Goal: Task Accomplishment & Management: Use online tool/utility

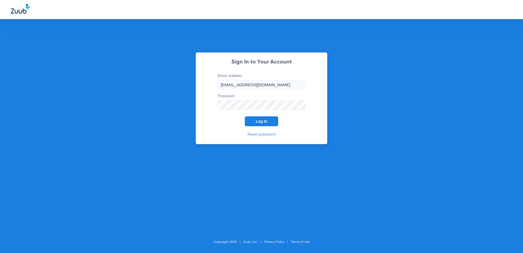
click at [258, 122] on span "Log In" at bounding box center [261, 121] width 11 height 4
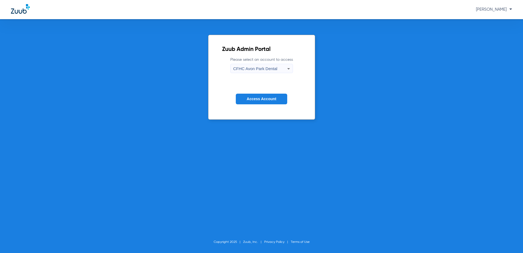
click at [273, 67] on span "CFHC Avon Park Dental" at bounding box center [255, 68] width 44 height 5
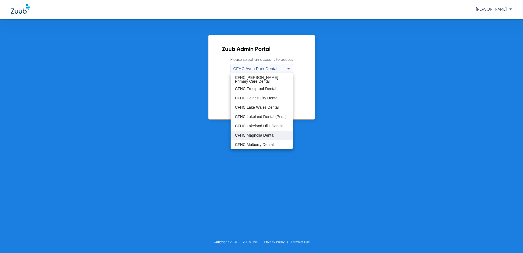
scroll to position [36, 0]
click at [265, 136] on span "CFHC Wauchula Primary Care Dental" at bounding box center [262, 135] width 54 height 8
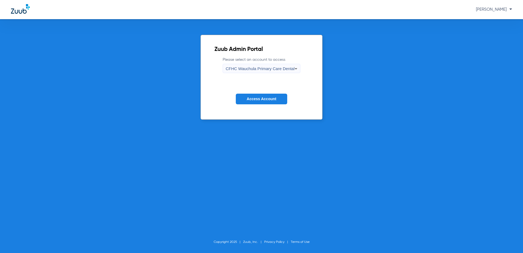
click at [265, 99] on span "Access Account" at bounding box center [262, 99] width 30 height 4
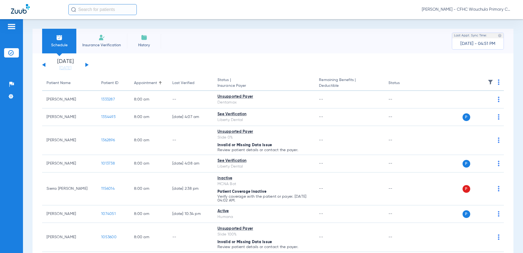
click at [86, 65] on button at bounding box center [86, 65] width 3 height 4
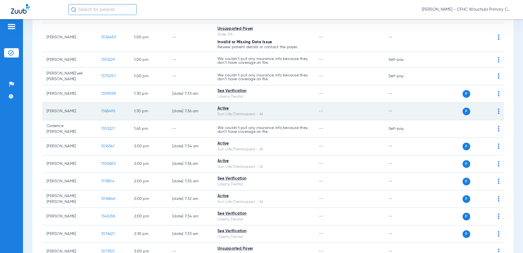
scroll to position [738, 0]
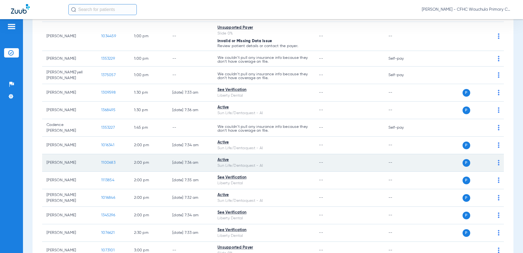
click at [114, 160] on span "1100683" at bounding box center [108, 162] width 14 height 4
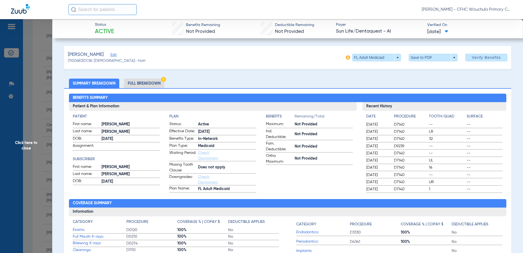
click at [138, 83] on li "Full Breakdown" at bounding box center [144, 83] width 40 height 10
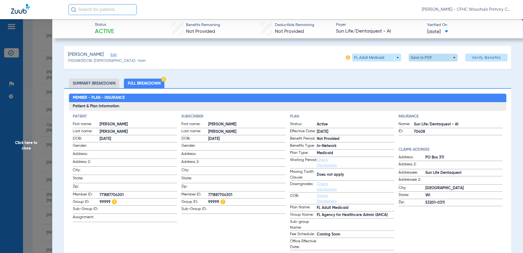
click at [415, 59] on span at bounding box center [432, 58] width 49 height 8
click at [417, 70] on button "insert_drive_file Save to PDF" at bounding box center [425, 68] width 41 height 11
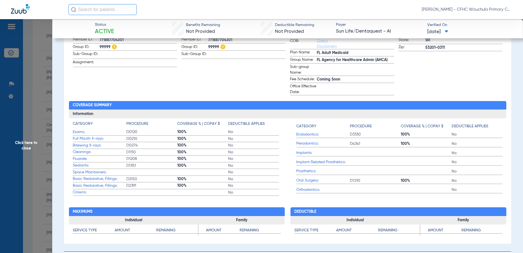
scroll to position [219, 0]
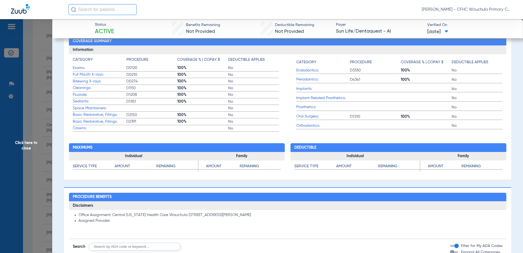
click at [13, 127] on span "Click here to close" at bounding box center [26, 145] width 52 height 253
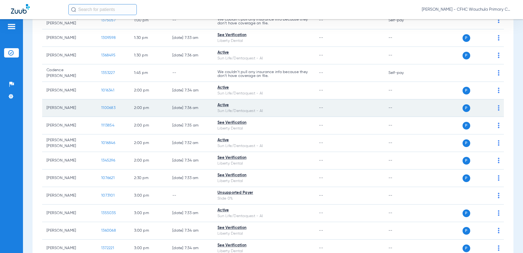
scroll to position [848, 0]
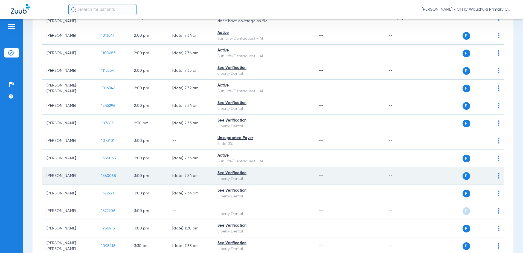
click at [107, 174] on span "1360068" at bounding box center [108, 176] width 15 height 4
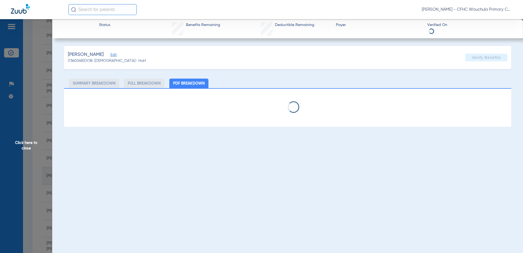
select select "page-width"
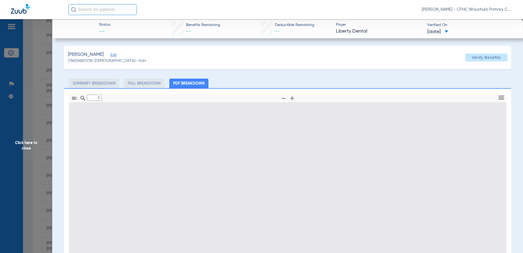
type input "1"
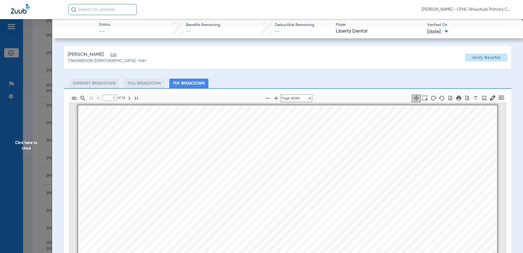
scroll to position [3, 0]
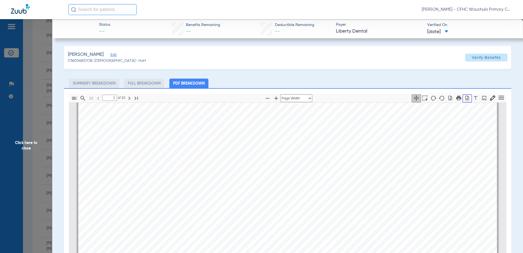
click at [464, 100] on icon "button" at bounding box center [466, 97] width 5 height 5
drag, startPoint x: 21, startPoint y: 121, endPoint x: 0, endPoint y: 117, distance: 21.4
click at [21, 120] on span "Click here to close" at bounding box center [26, 145] width 52 height 253
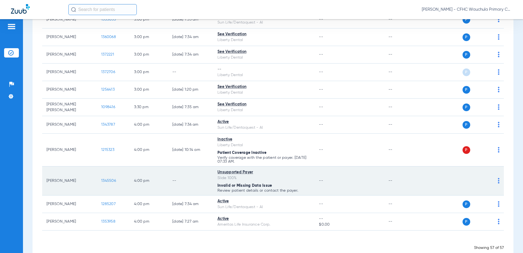
scroll to position [993, 0]
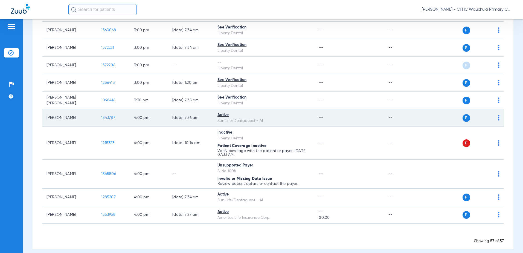
click at [107, 116] on span "1343787" at bounding box center [108, 118] width 14 height 4
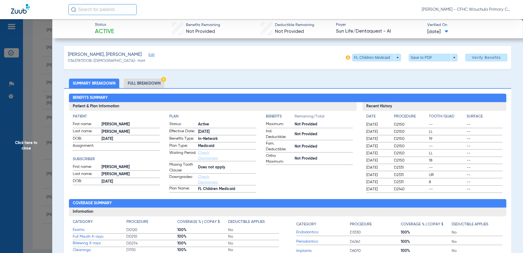
click at [148, 56] on span "Edit" at bounding box center [150, 55] width 5 height 5
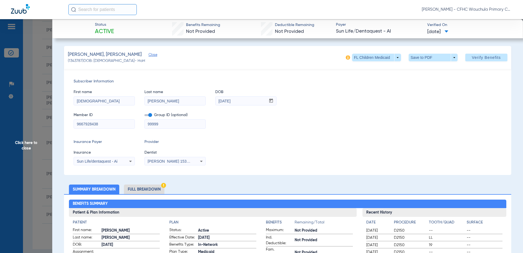
click at [104, 124] on input "9667928438" at bounding box center [104, 123] width 61 height 9
click at [143, 188] on li "Full Breakdown" at bounding box center [144, 189] width 40 height 10
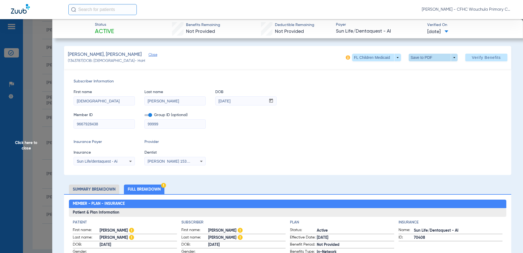
click at [428, 55] on span at bounding box center [432, 57] width 13 height 13
click at [427, 69] on span "Save to PDF" at bounding box center [431, 68] width 22 height 4
click at [46, 61] on span "Click here to close" at bounding box center [26, 145] width 52 height 253
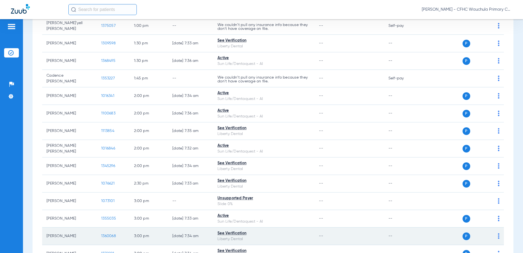
scroll to position [774, 0]
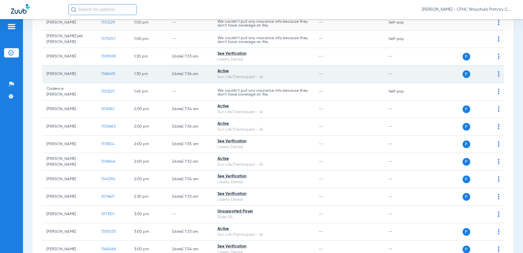
click at [106, 72] on span "1368495" at bounding box center [108, 74] width 14 height 4
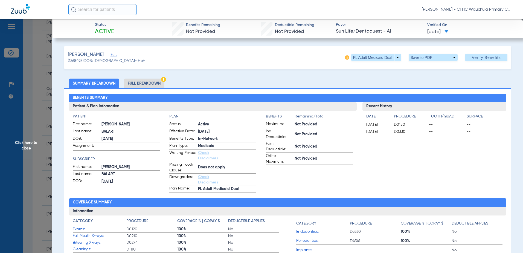
click at [154, 84] on li "Full Breakdown" at bounding box center [144, 83] width 40 height 10
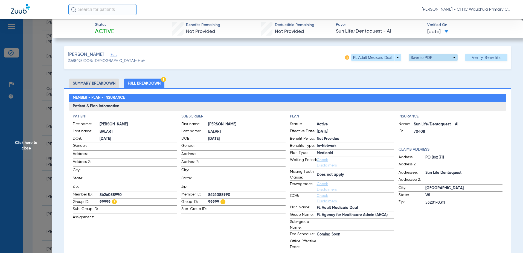
click at [427, 60] on span at bounding box center [432, 57] width 13 height 13
click at [426, 68] on span "Save to PDF" at bounding box center [431, 68] width 22 height 4
drag, startPoint x: 110, startPoint y: 55, endPoint x: 108, endPoint y: 68, distance: 13.4
click at [110, 55] on span "Edit" at bounding box center [112, 55] width 5 height 5
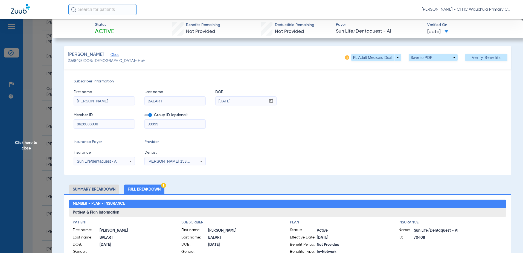
drag, startPoint x: 73, startPoint y: 124, endPoint x: 80, endPoint y: 124, distance: 6.8
click at [66, 124] on div "Subscriber Information First name [PERSON_NAME] Last name [PERSON_NAME] mm / dd…" at bounding box center [287, 122] width 447 height 106
click at [102, 13] on input "text" at bounding box center [102, 9] width 68 height 11
type input "[PERSON_NAME]"
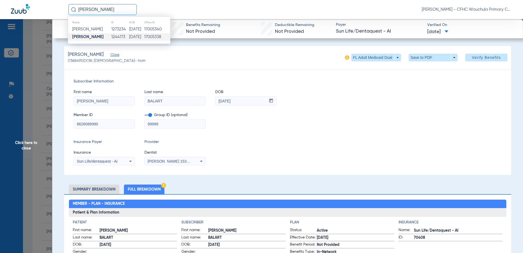
click at [119, 39] on td "1244173" at bounding box center [120, 37] width 18 height 8
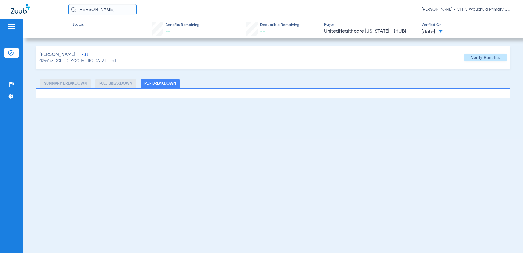
click at [82, 55] on span "Edit" at bounding box center [84, 55] width 5 height 5
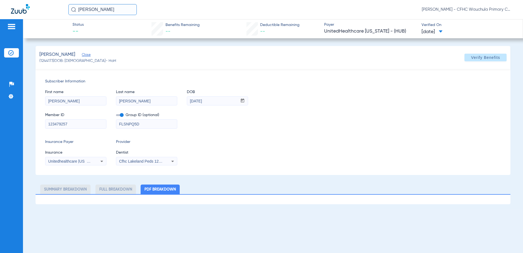
click at [138, 161] on span "Cfhc Lakeland Peds 1205336690" at bounding box center [147, 161] width 57 height 4
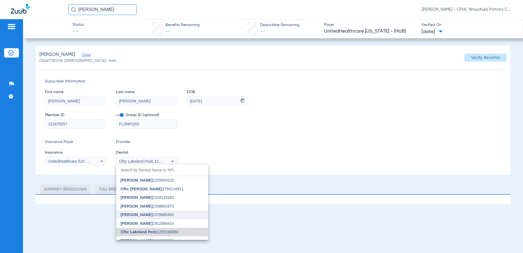
click at [146, 217] on span "[PERSON_NAME]" at bounding box center [137, 214] width 32 height 4
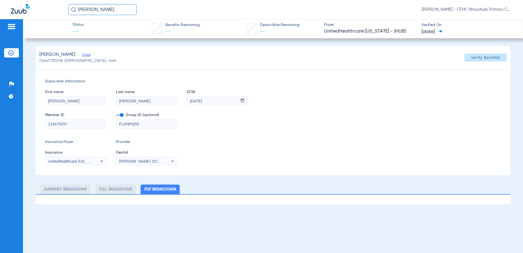
click at [122, 117] on label at bounding box center [120, 115] width 8 height 6
click at [116, 116] on input "checkbox" at bounding box center [116, 116] width 0 height 0
click at [481, 56] on span "Verify Benefits" at bounding box center [485, 57] width 29 height 4
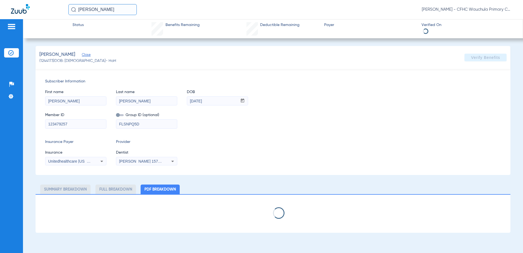
select select "page-width"
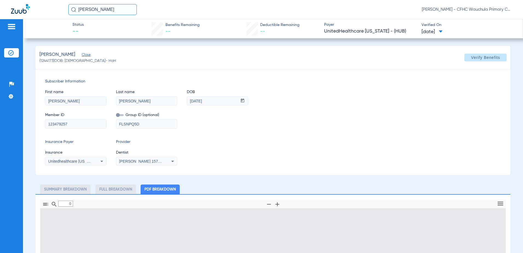
type input "1"
